Goal: Information Seeking & Learning: Learn about a topic

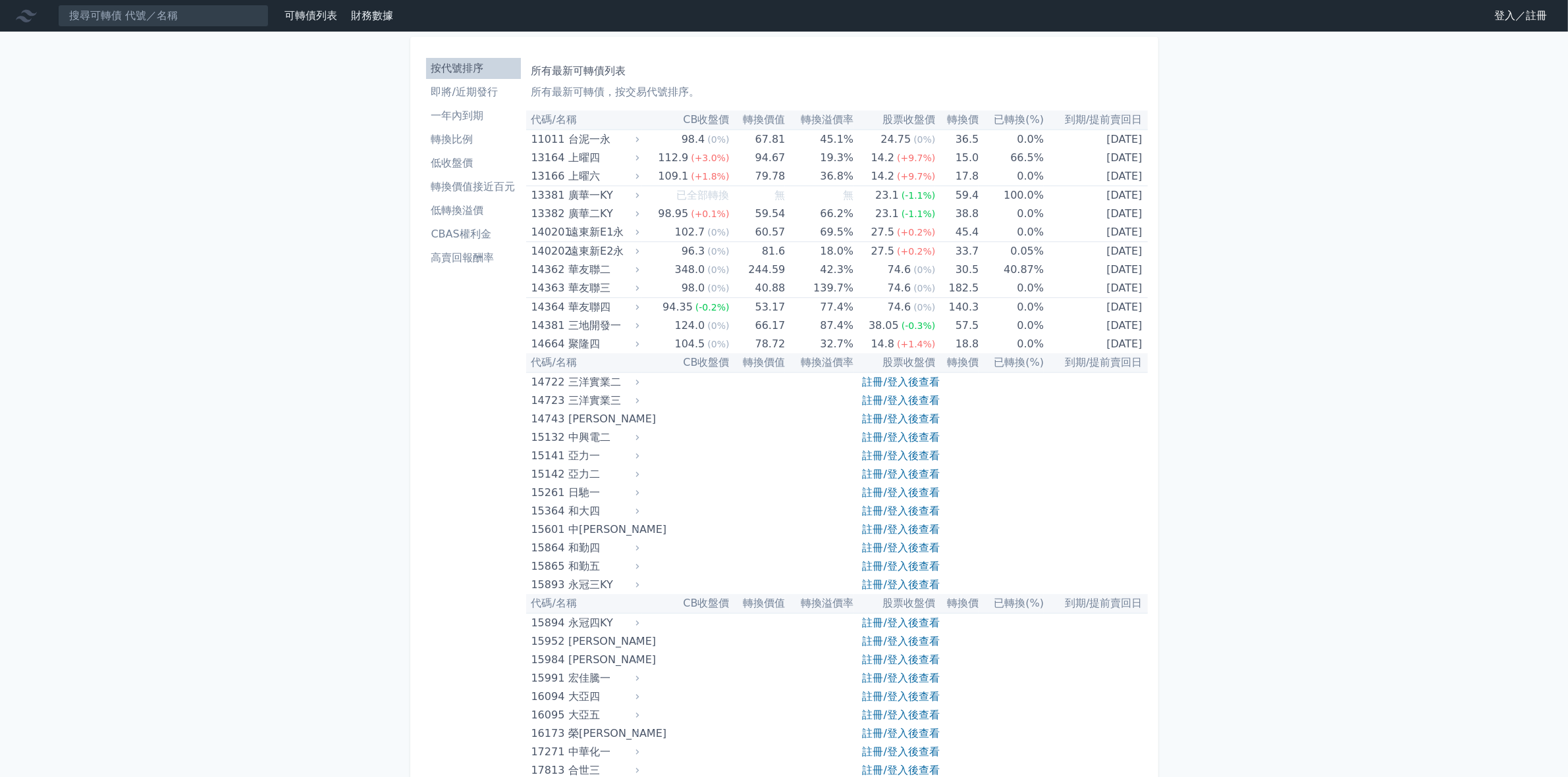
click at [470, 211] on li "低轉換溢價" at bounding box center [473, 210] width 95 height 15
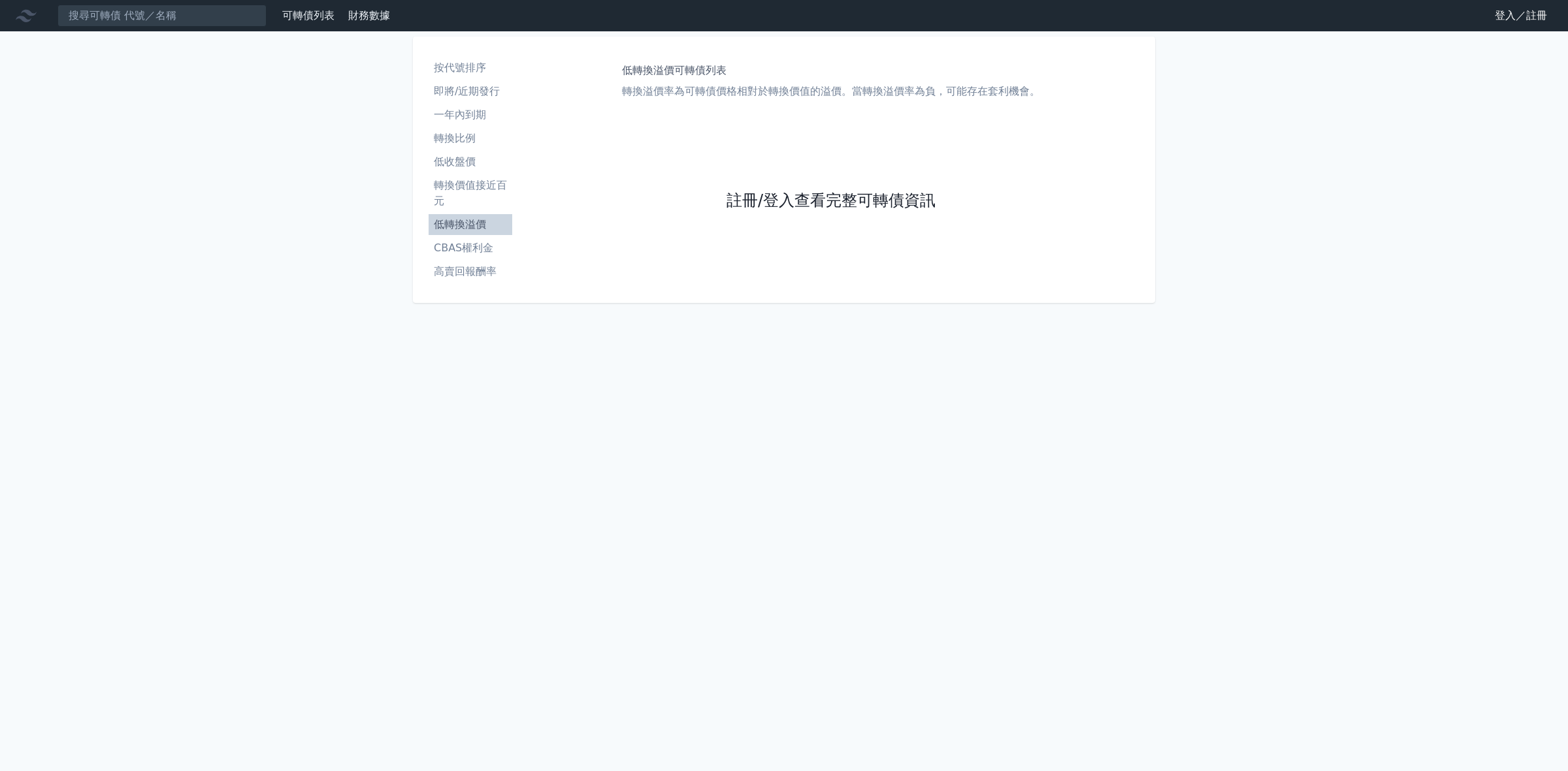
click at [797, 203] on link "註冊/登入查看完整可轉債資訊" at bounding box center [830, 201] width 209 height 21
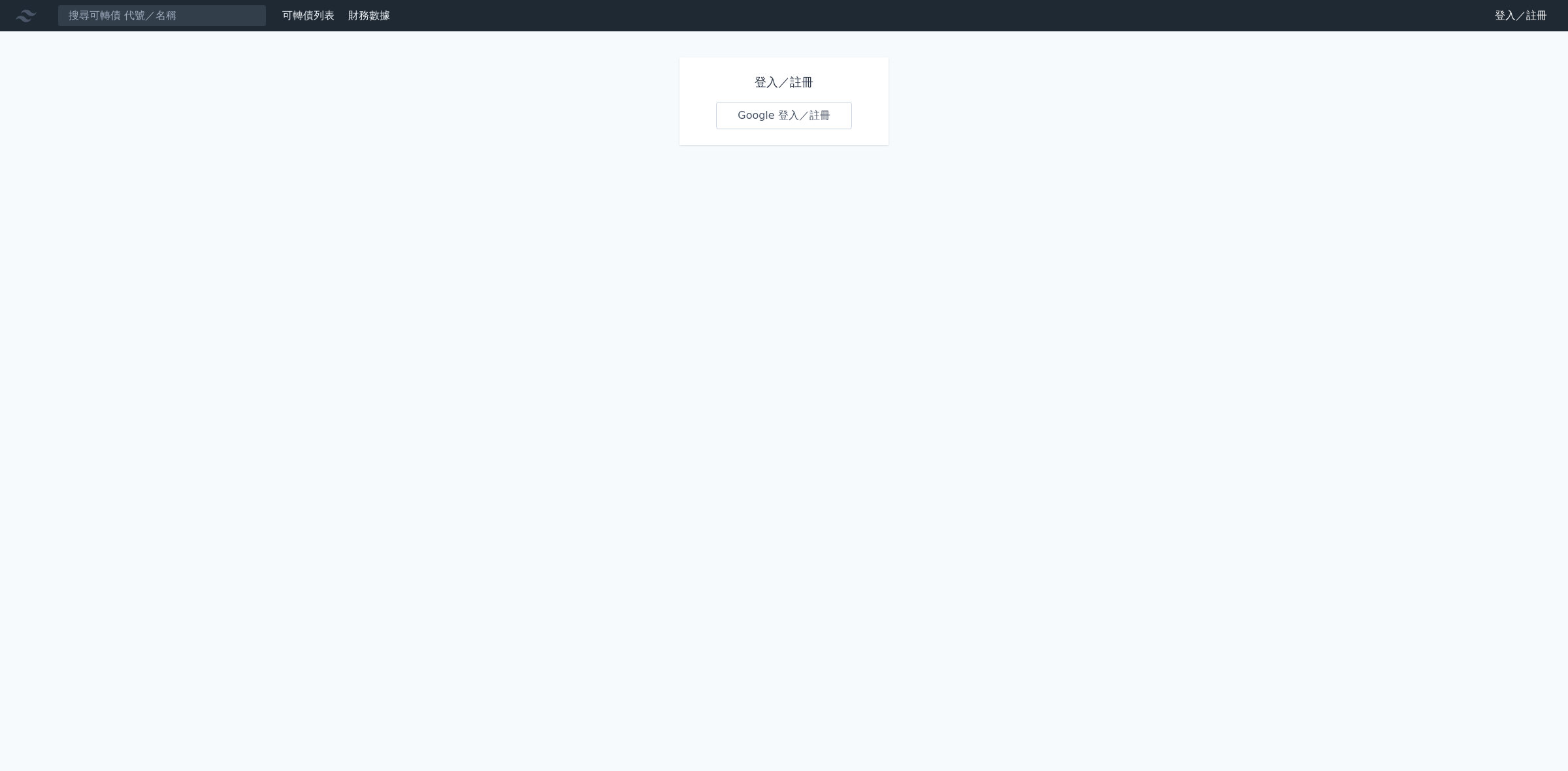
click at [776, 113] on link "Google 登入／註冊" at bounding box center [784, 116] width 136 height 28
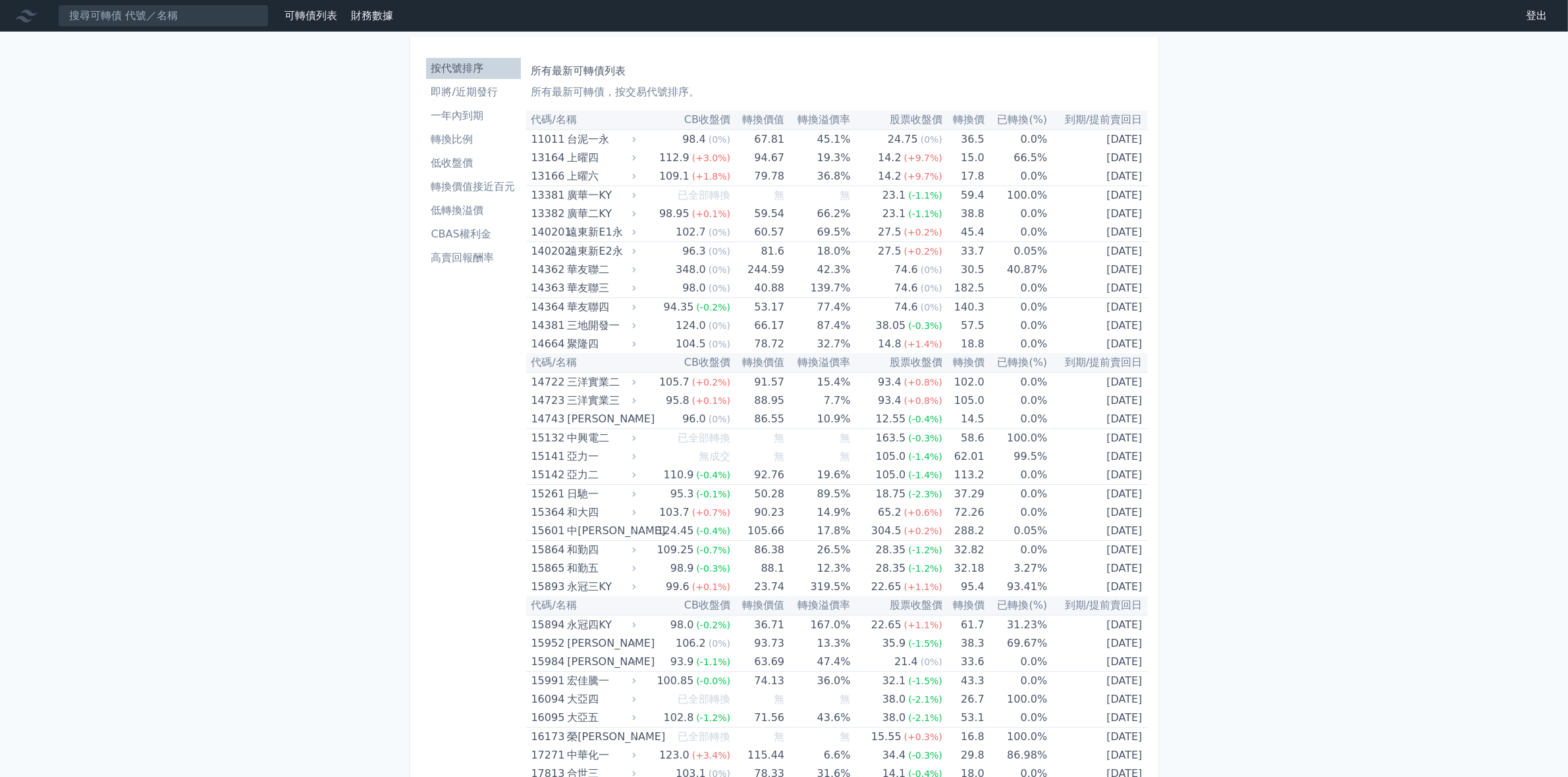
click at [476, 213] on li "低轉換溢價" at bounding box center [473, 210] width 95 height 15
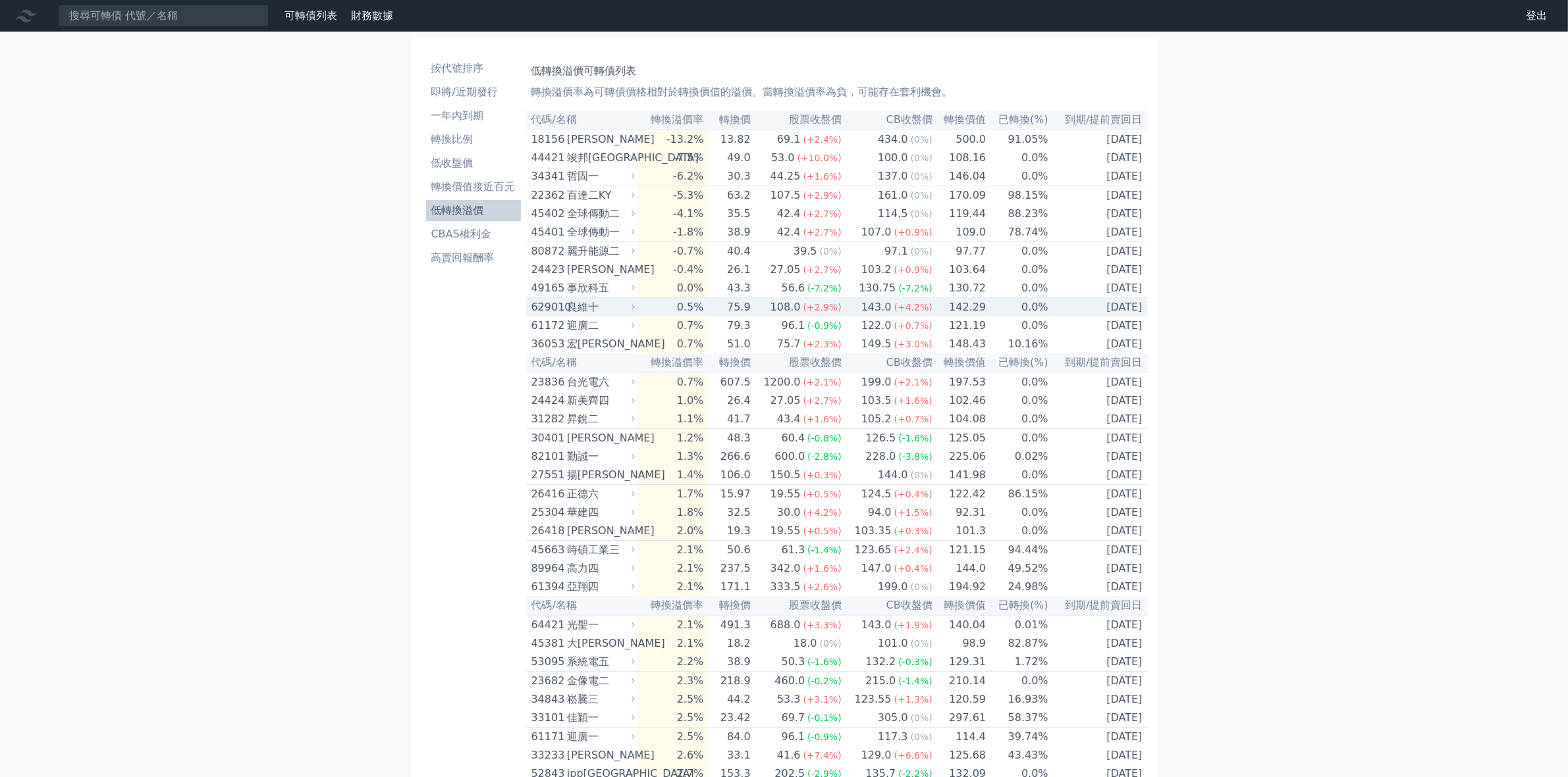
click at [699, 308] on td "0.5%" at bounding box center [673, 308] width 71 height 19
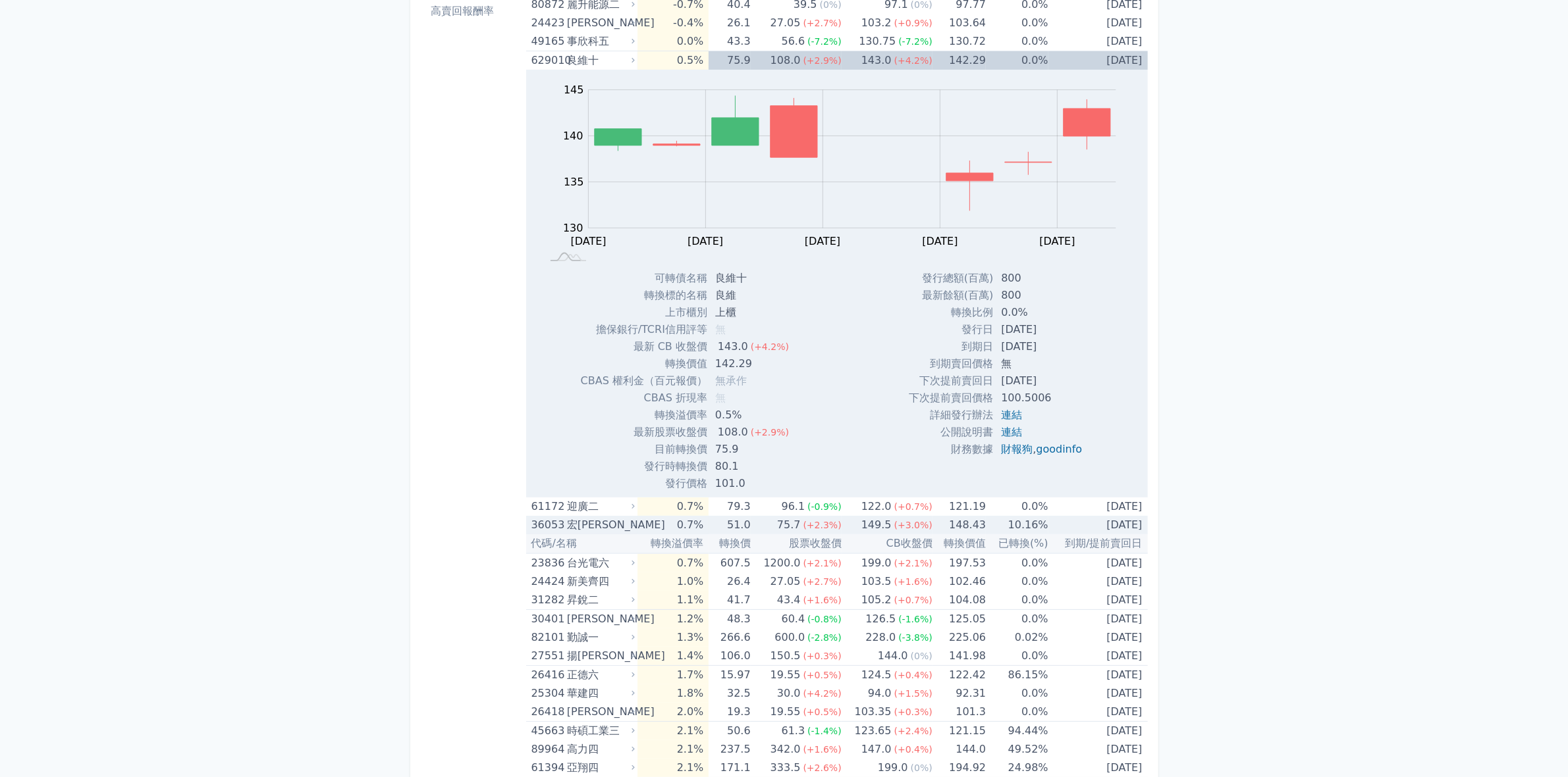
scroll to position [576, 0]
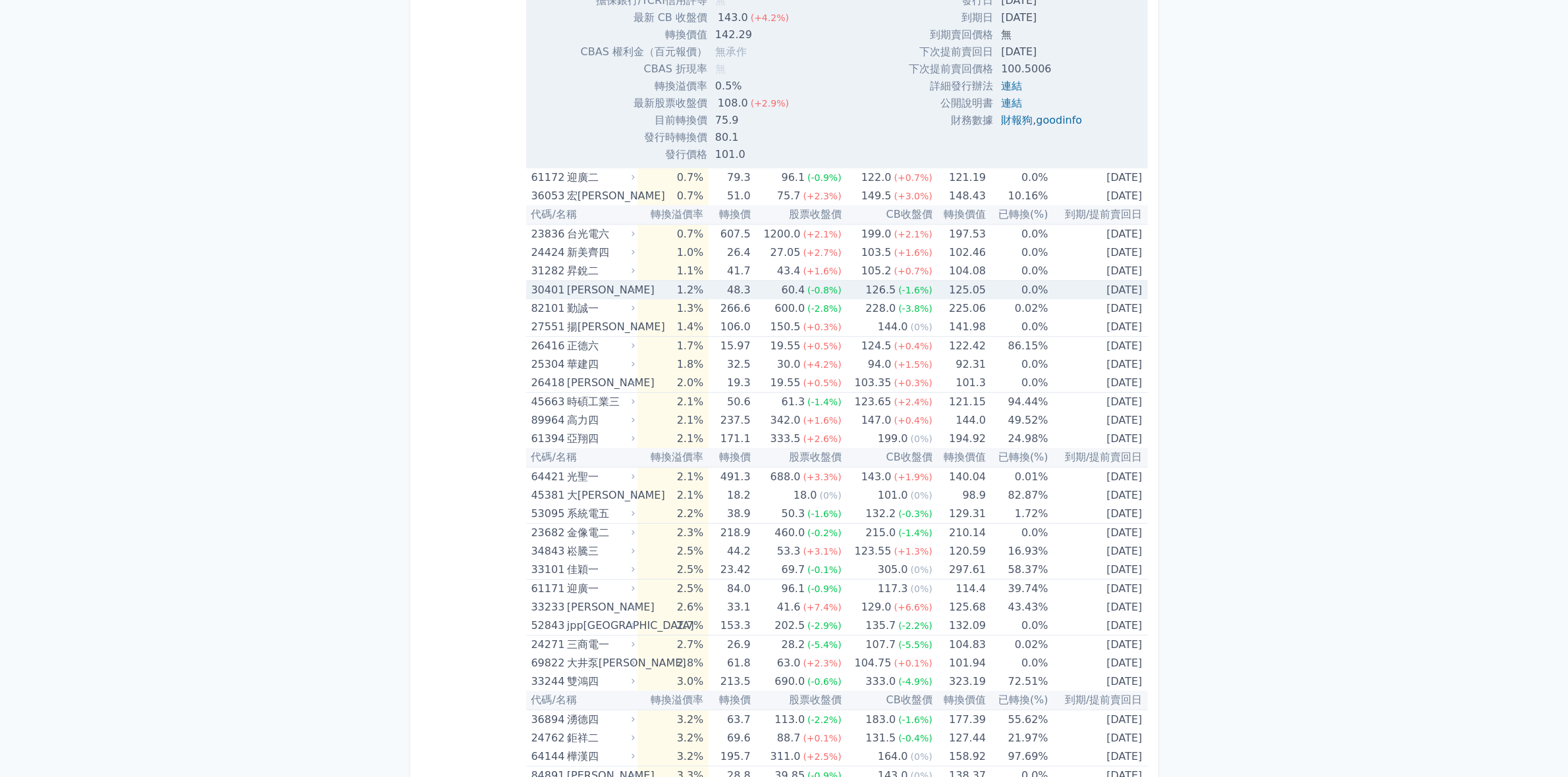
click at [699, 291] on td "1.2%" at bounding box center [673, 290] width 71 height 19
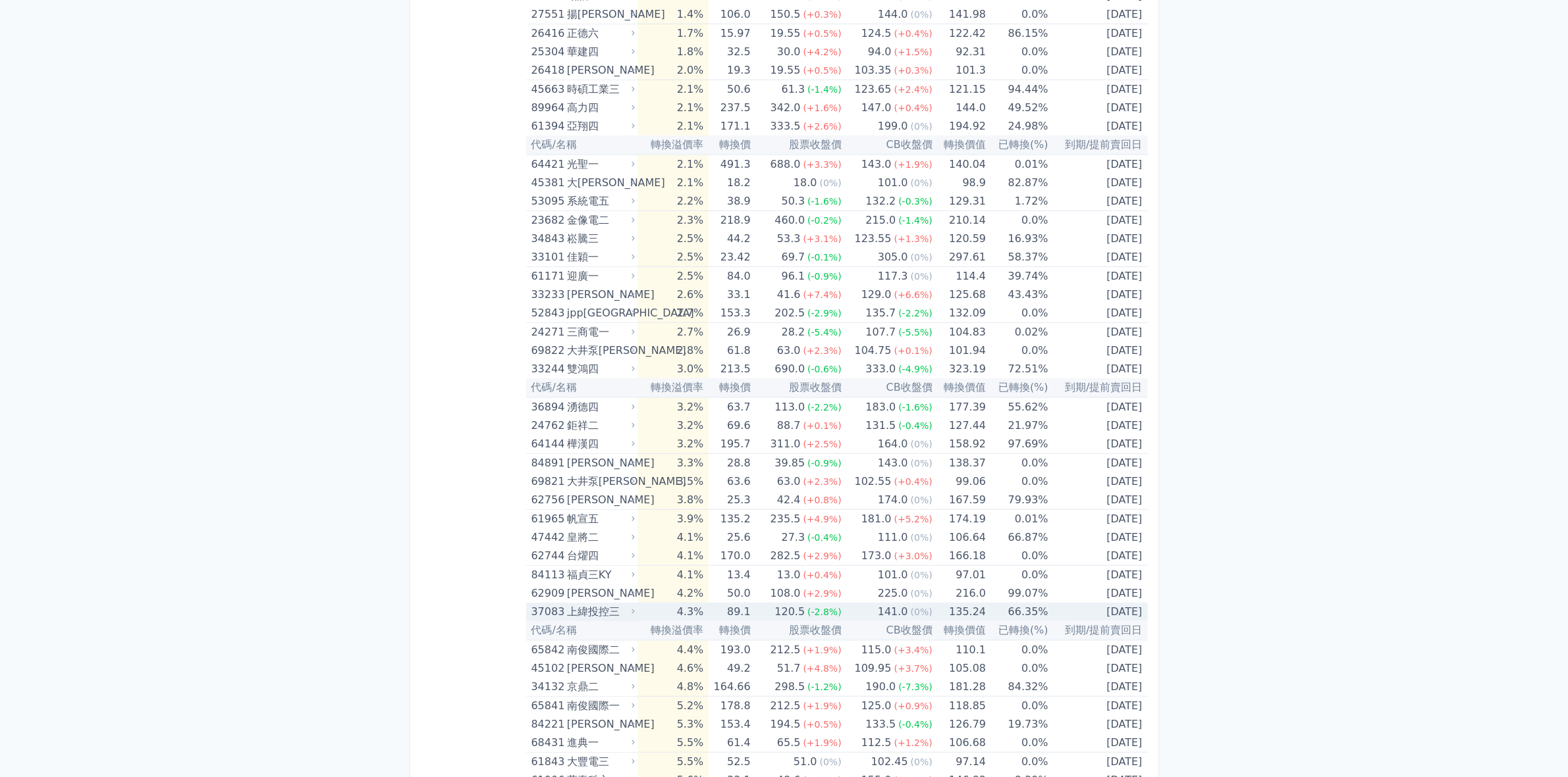
scroll to position [1563, 0]
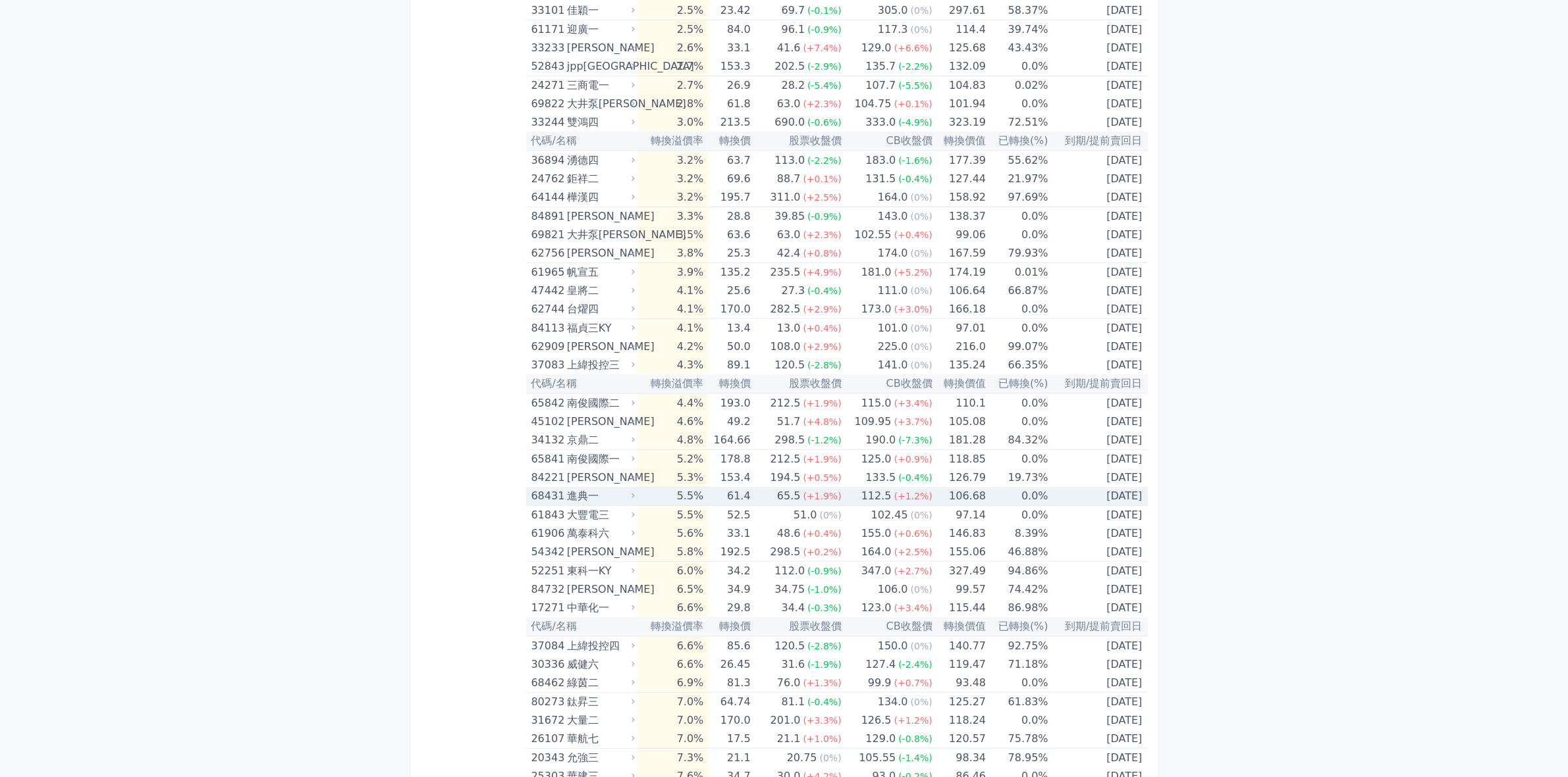
click at [597, 494] on div "進典一" at bounding box center [600, 496] width 65 height 19
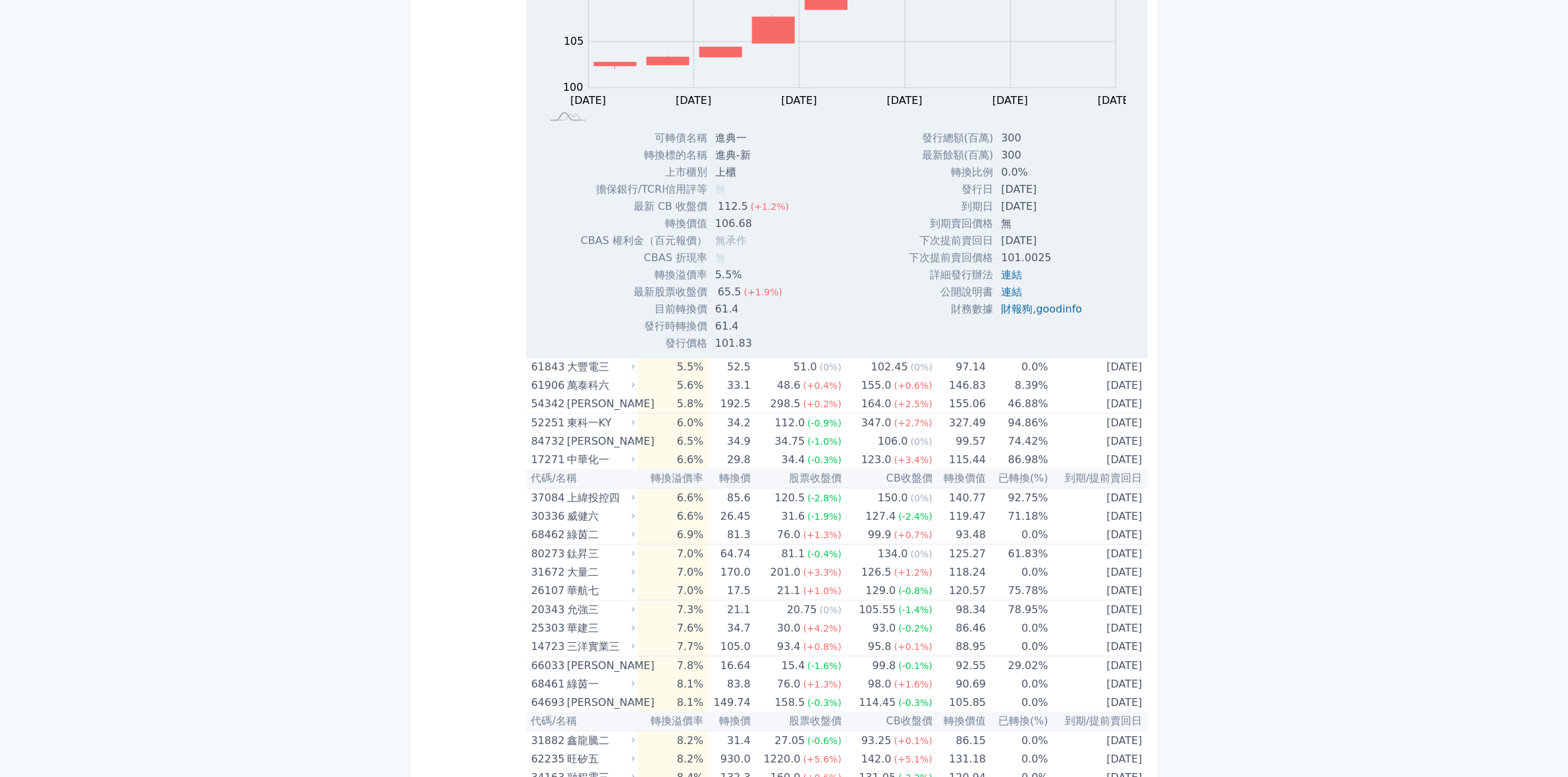
scroll to position [2303, 0]
